Goal: Information Seeking & Learning: Learn about a topic

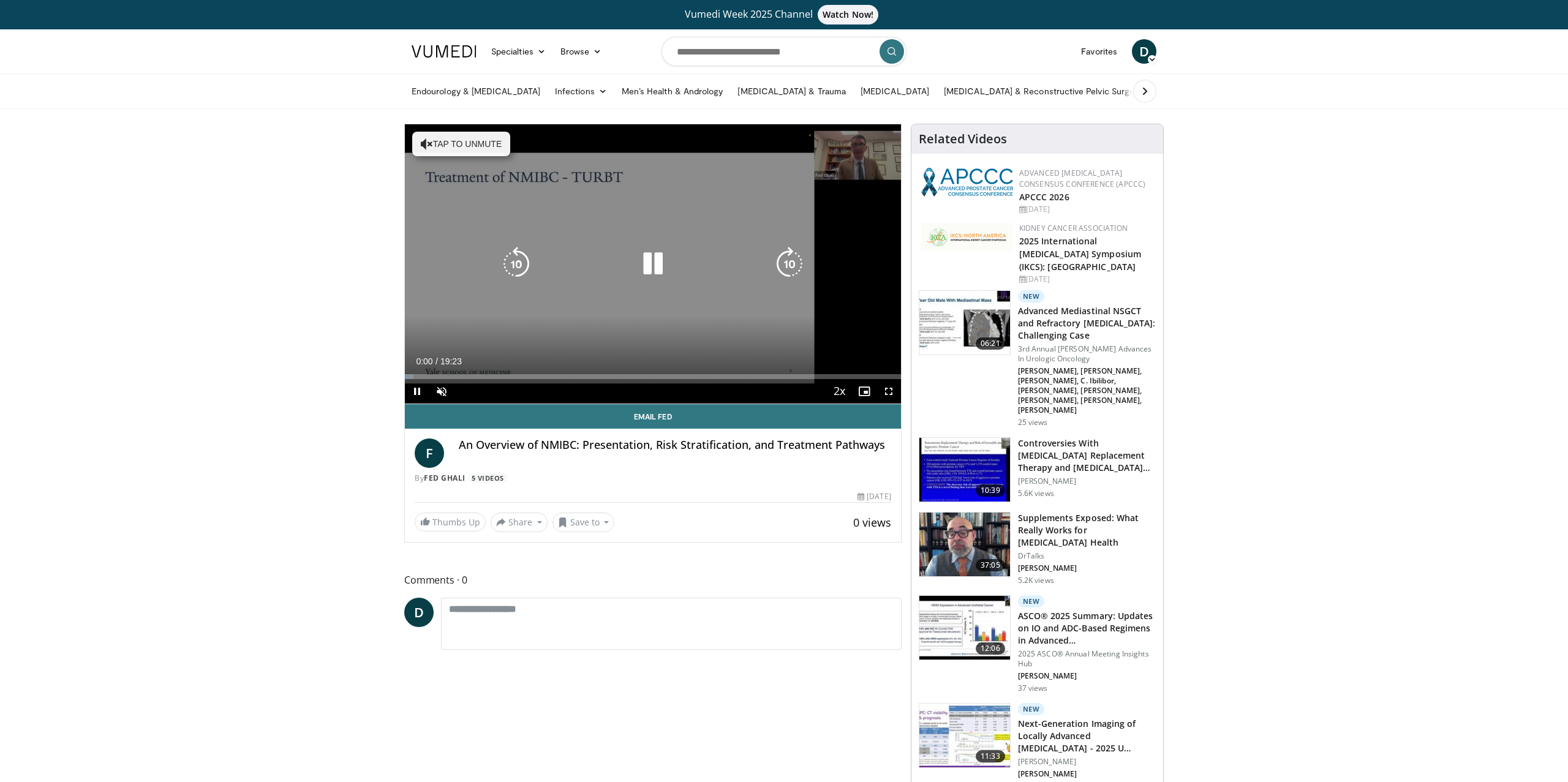
click at [455, 149] on button "Tap to unmute" at bounding box center [460, 144] width 98 height 24
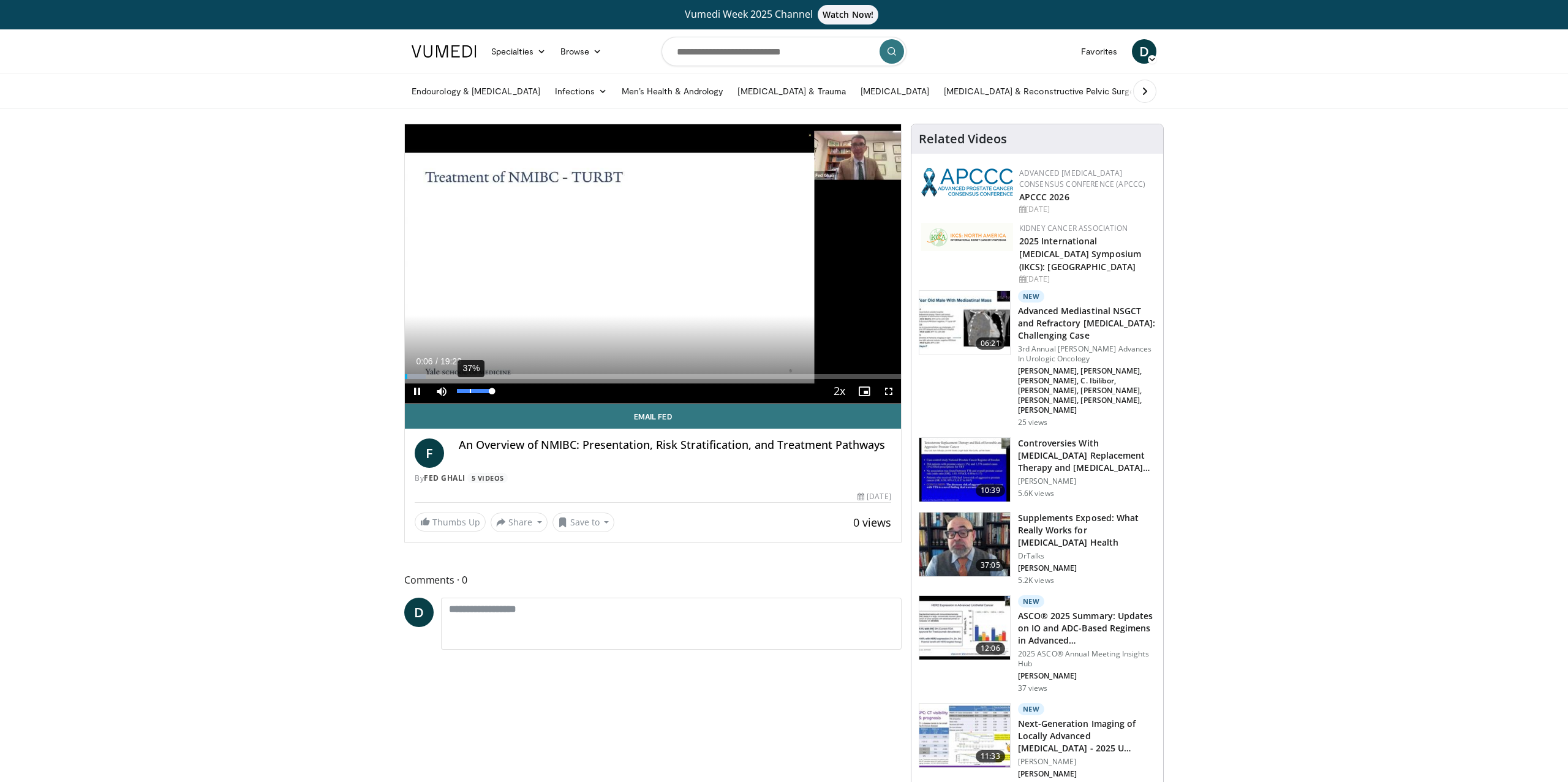
click at [469, 393] on div "37%" at bounding box center [474, 391] width 43 height 24
click at [465, 391] on div "25%" at bounding box center [475, 391] width 35 height 4
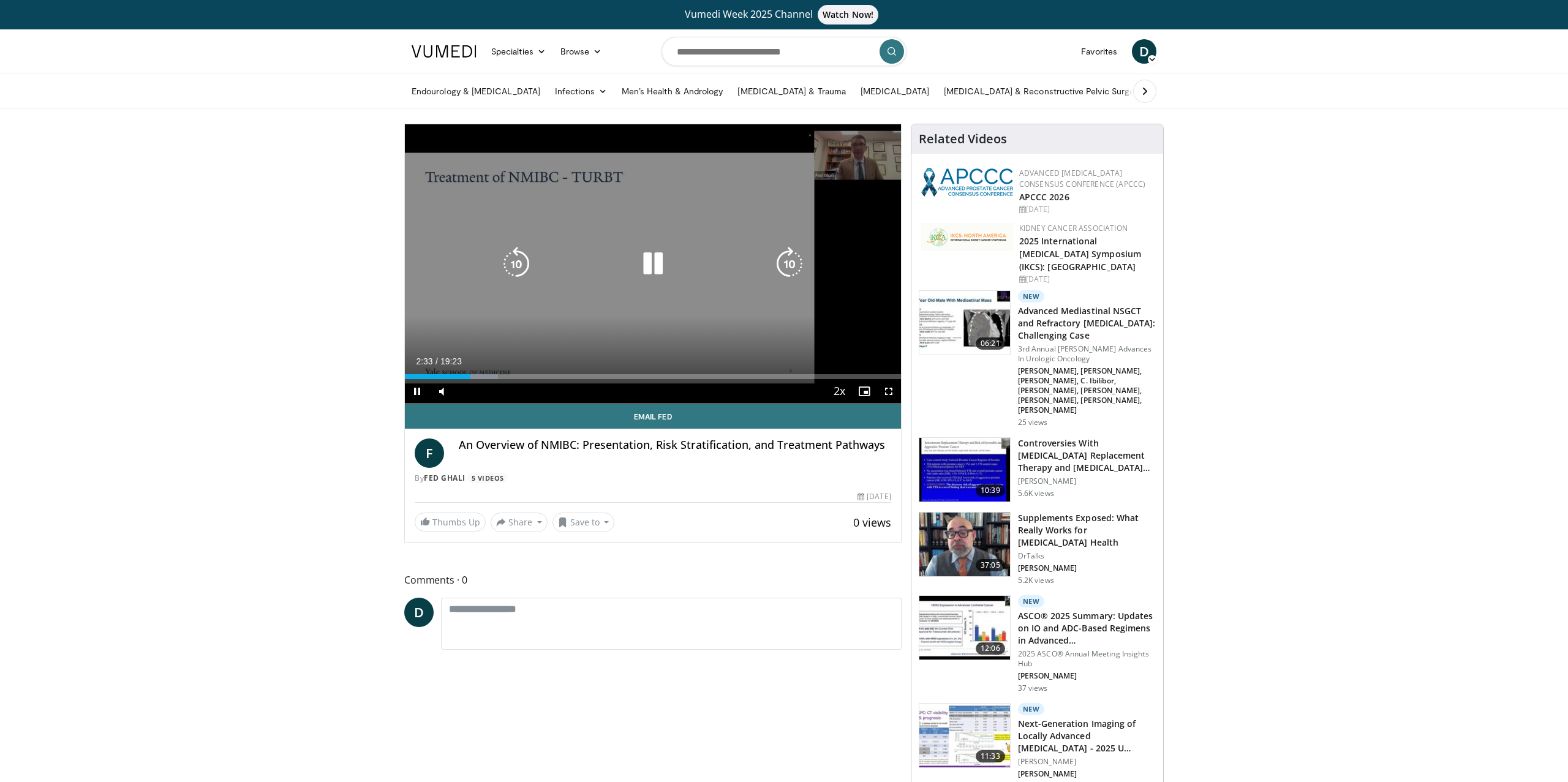
click at [650, 265] on icon "Video Player" at bounding box center [652, 264] width 34 height 34
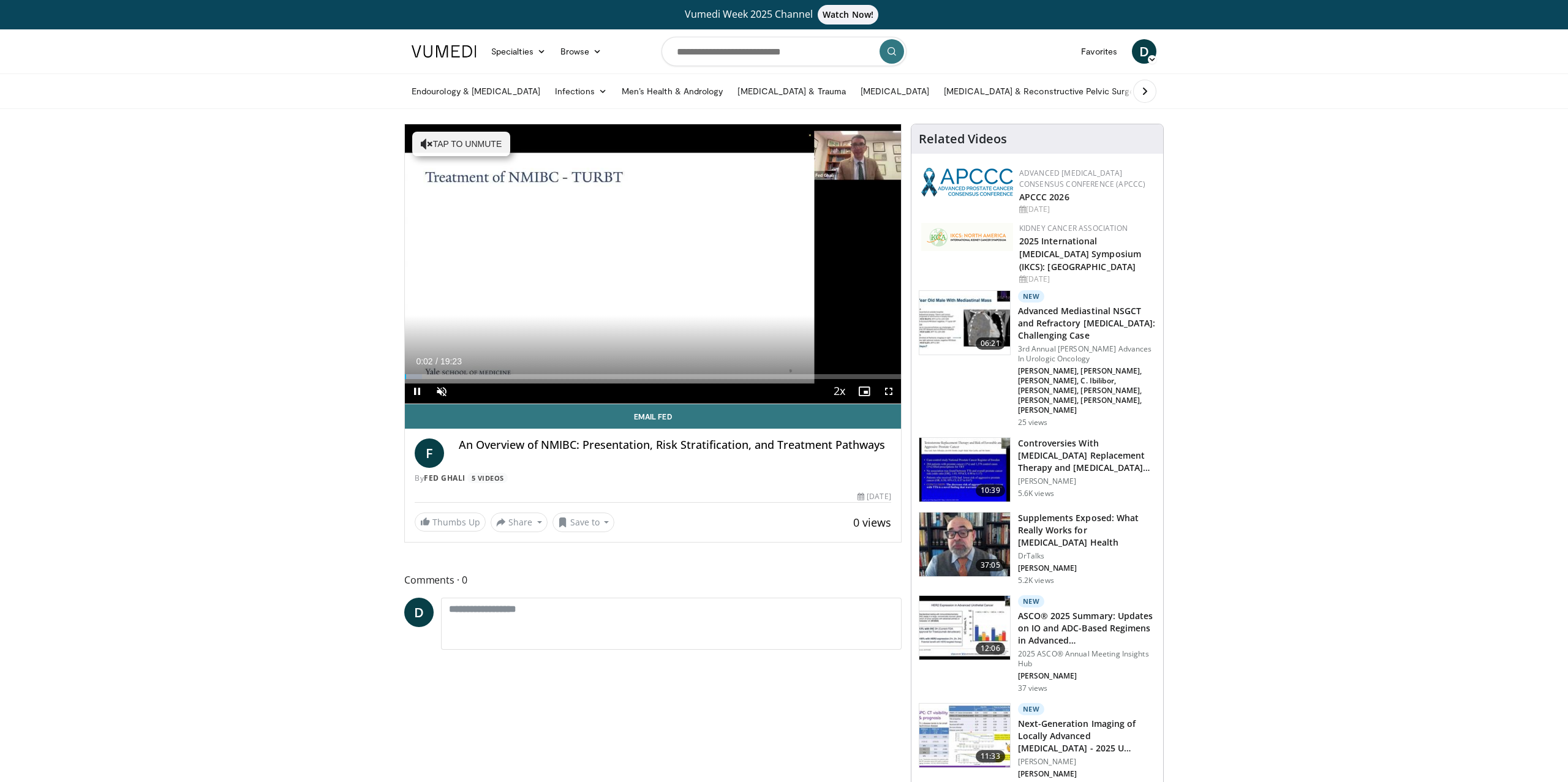
click at [422, 50] on img at bounding box center [444, 51] width 65 height 13
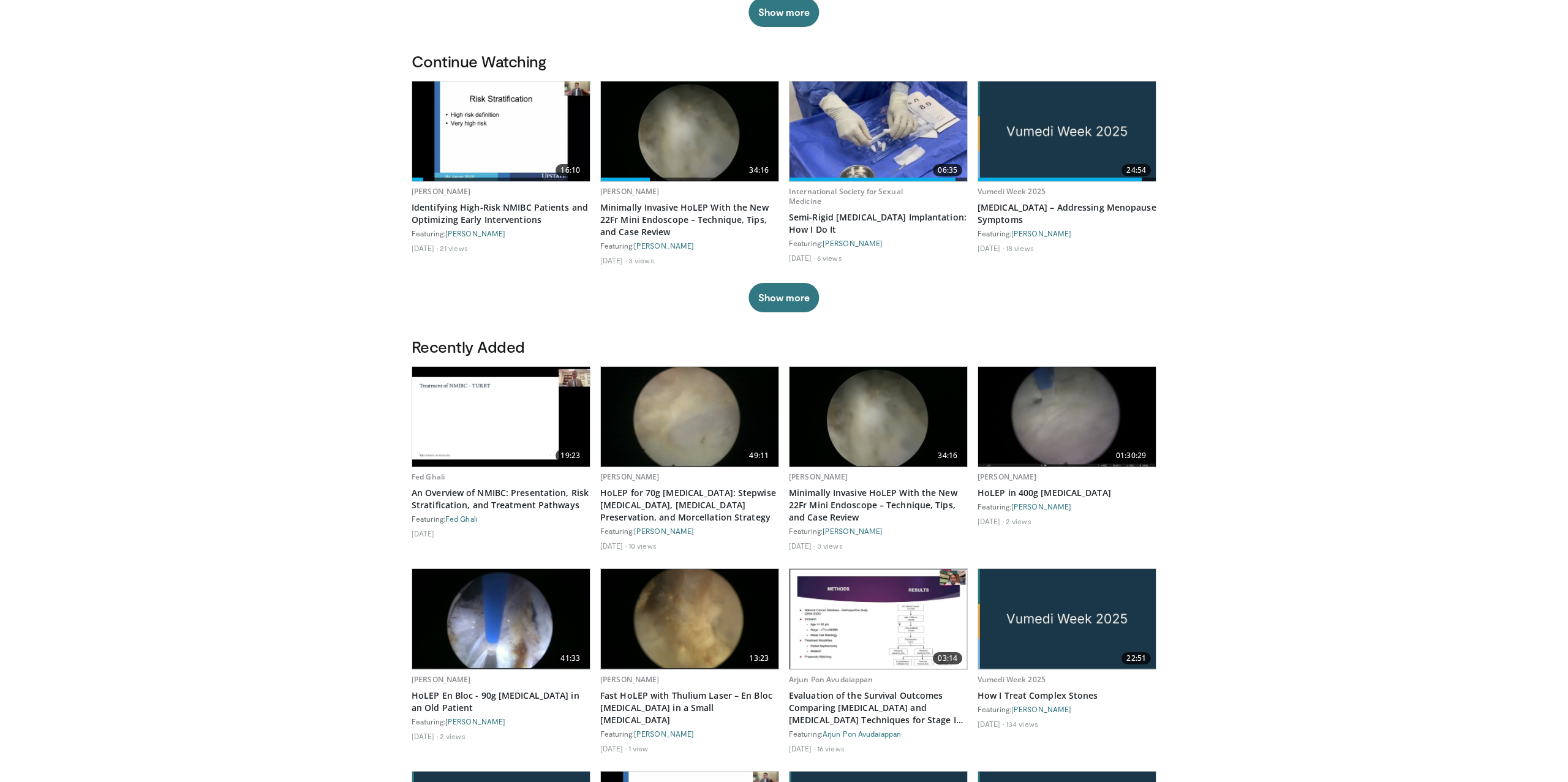
scroll to position [380, 0]
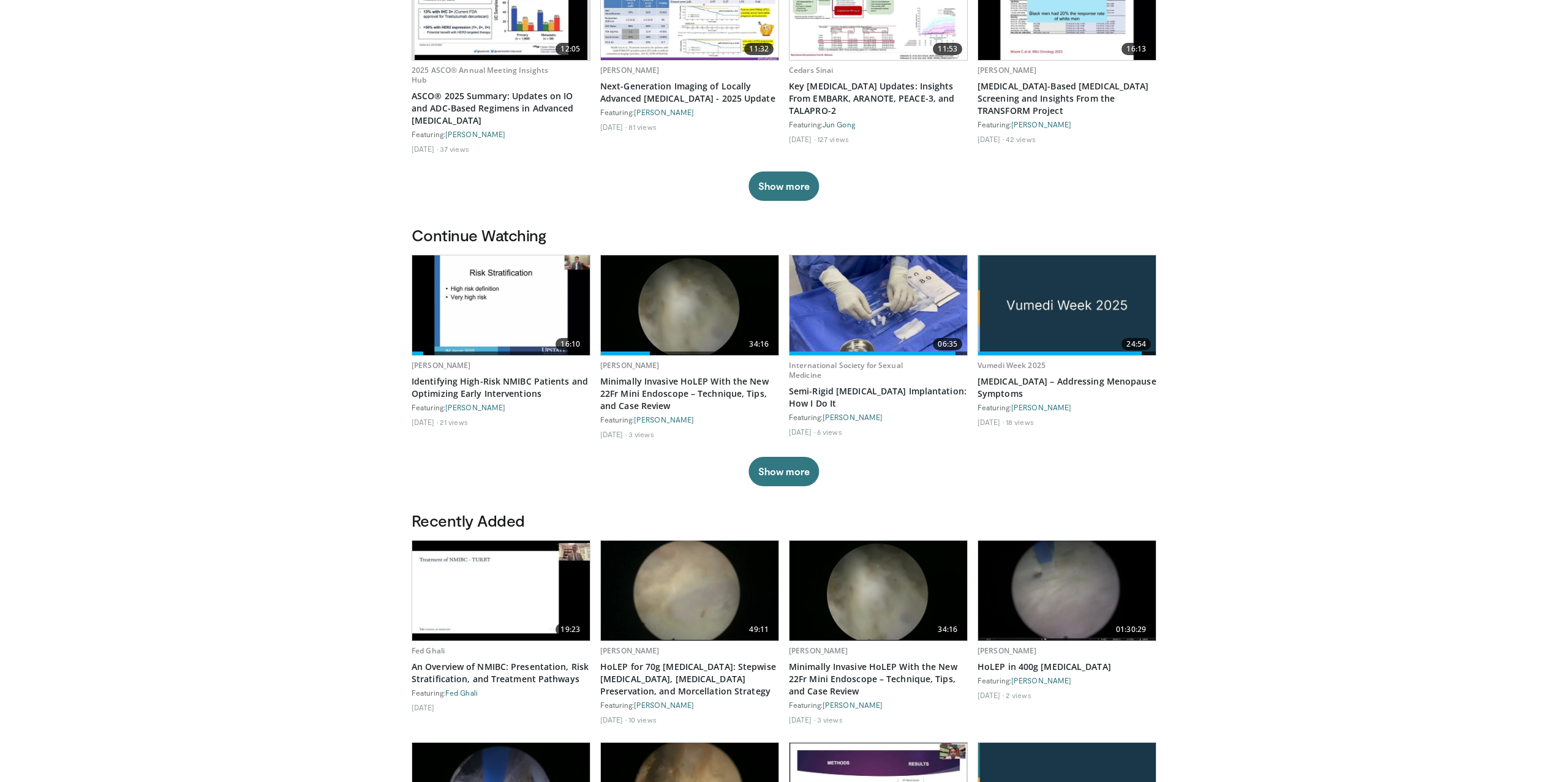
scroll to position [382, 0]
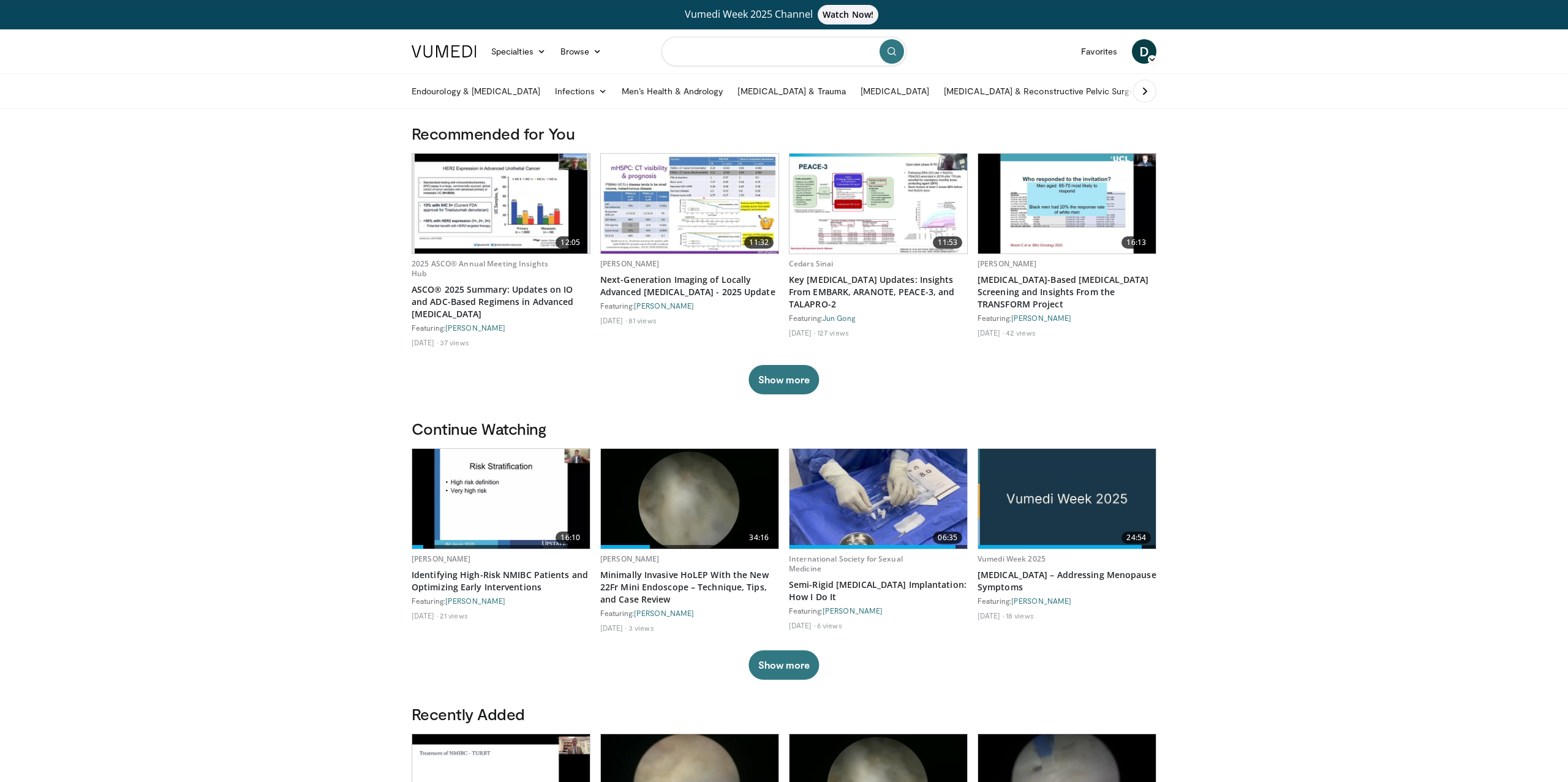
click at [797, 60] on input "Search topics, interventions" at bounding box center [783, 51] width 245 height 29
type input "****"
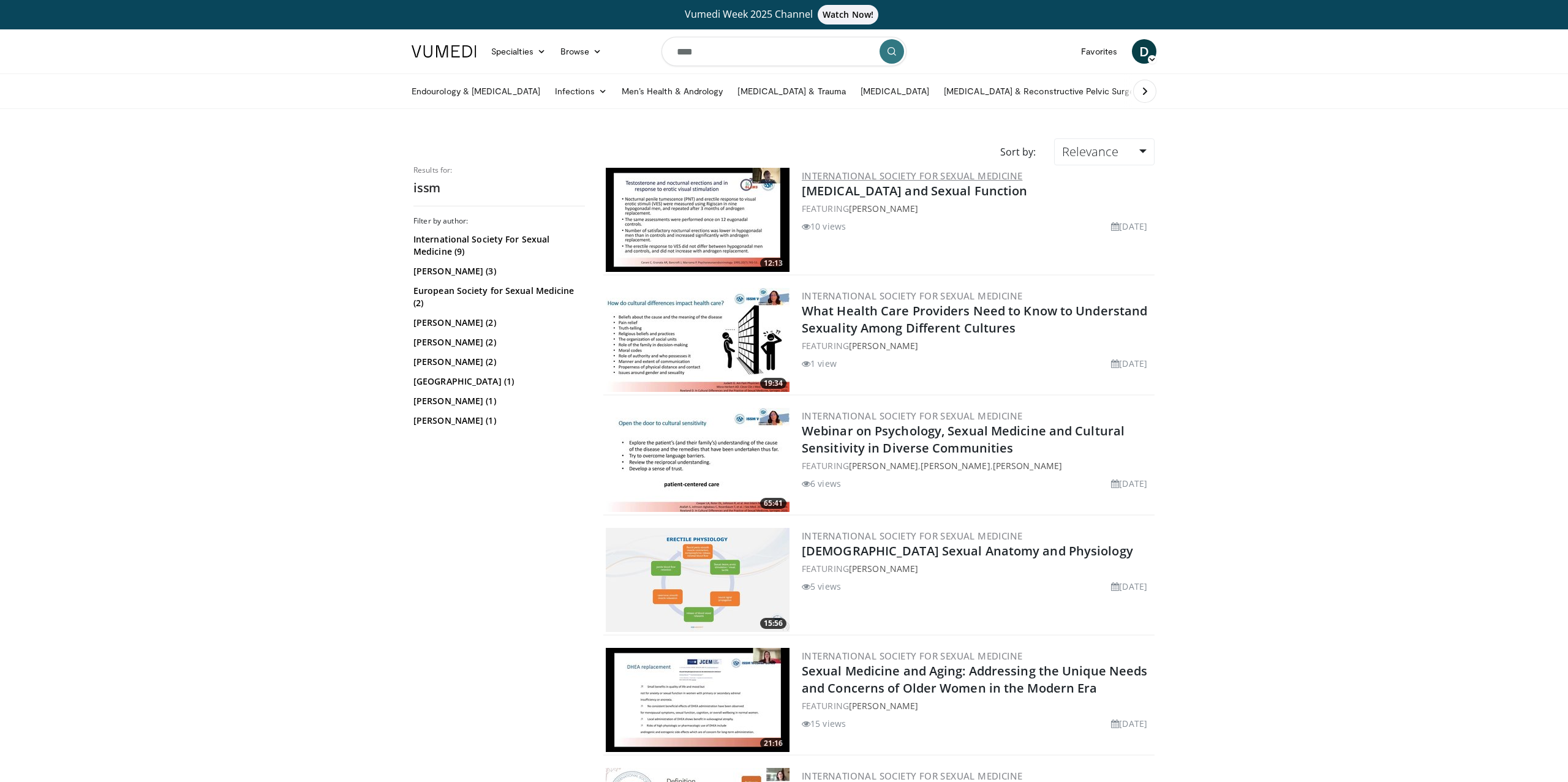
click at [850, 171] on link "International Society for Sexual Medicine" at bounding box center [912, 176] width 220 height 13
